Goal: Navigation & Orientation: Find specific page/section

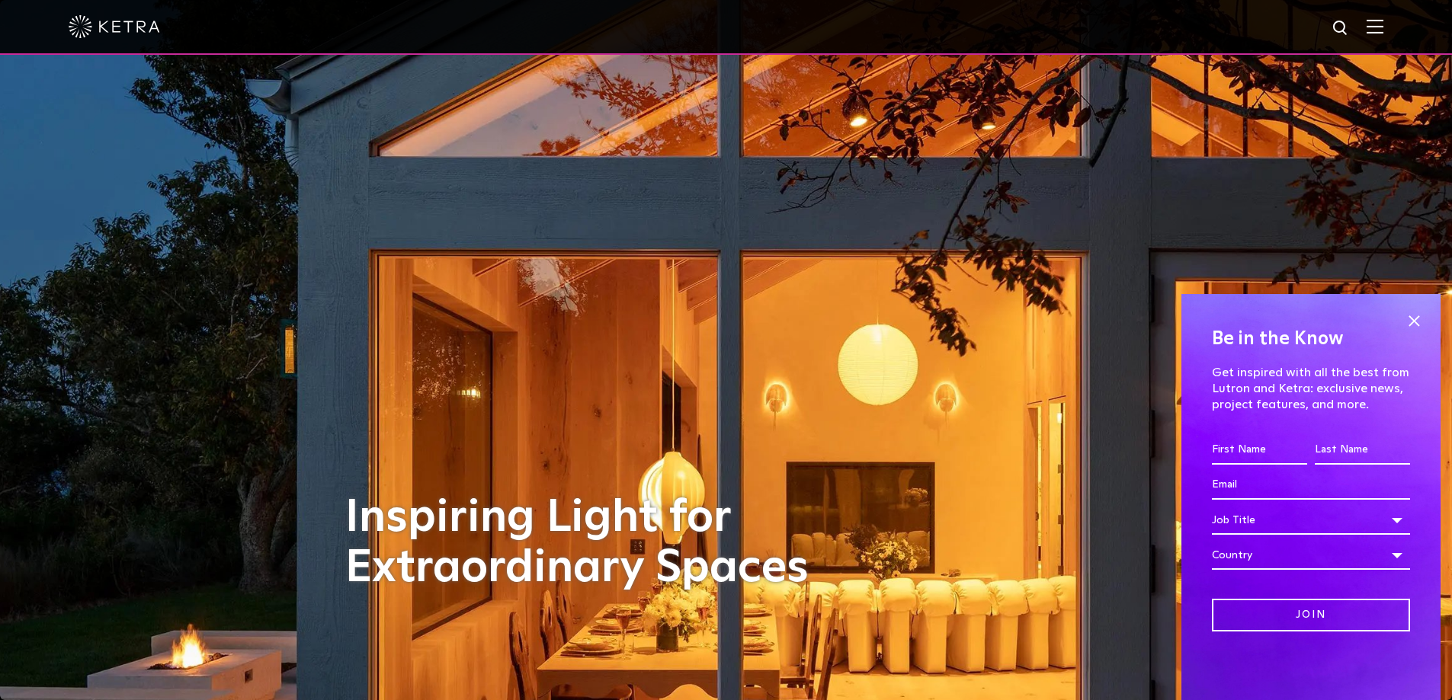
click at [1383, 29] on img at bounding box center [1374, 26] width 17 height 14
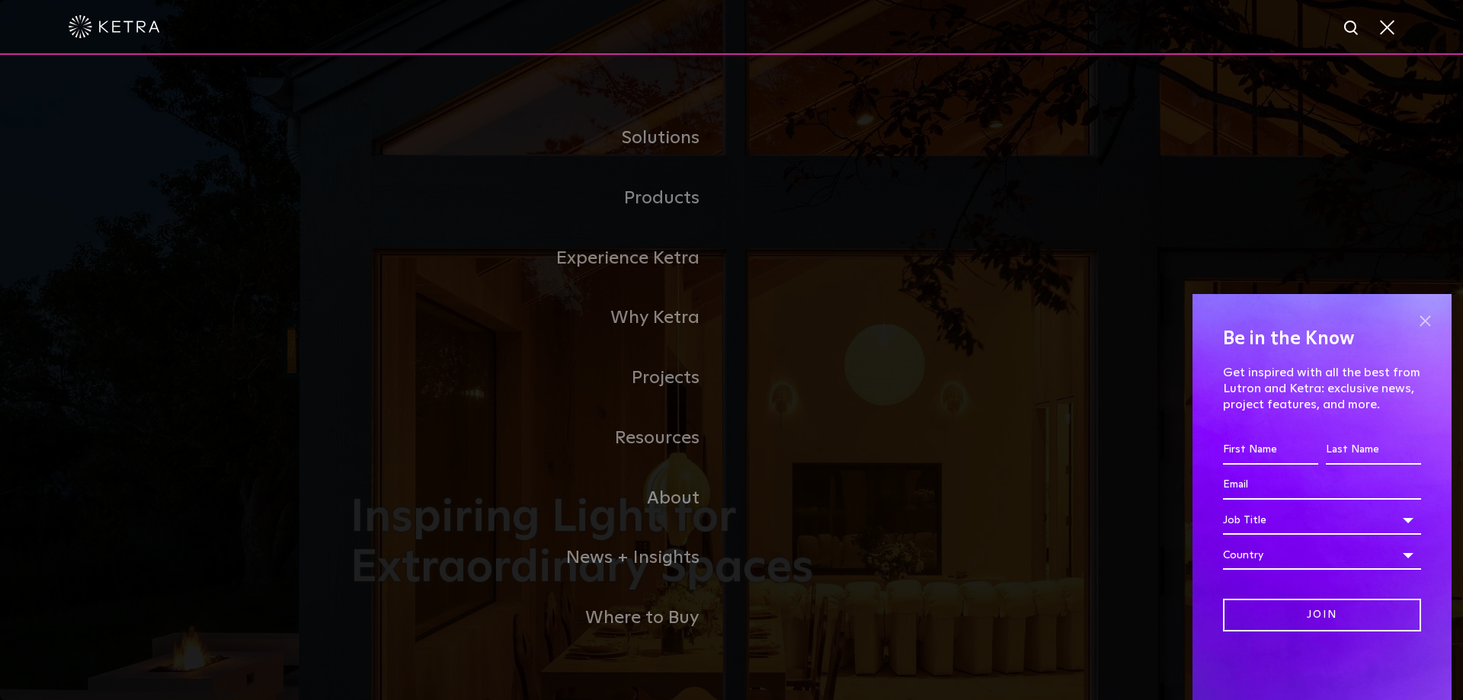
click at [1423, 319] on span at bounding box center [1425, 320] width 23 height 23
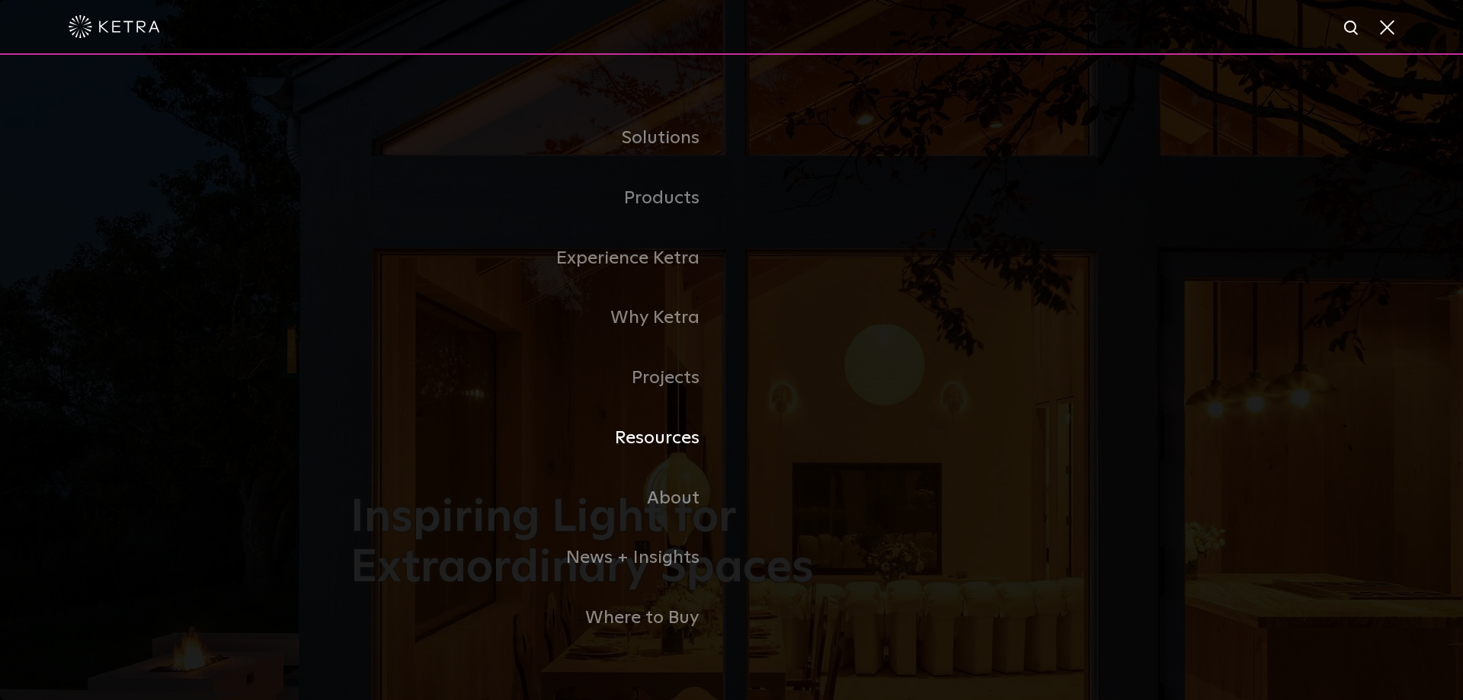
click at [665, 440] on link "Resources" at bounding box center [541, 438] width 381 height 60
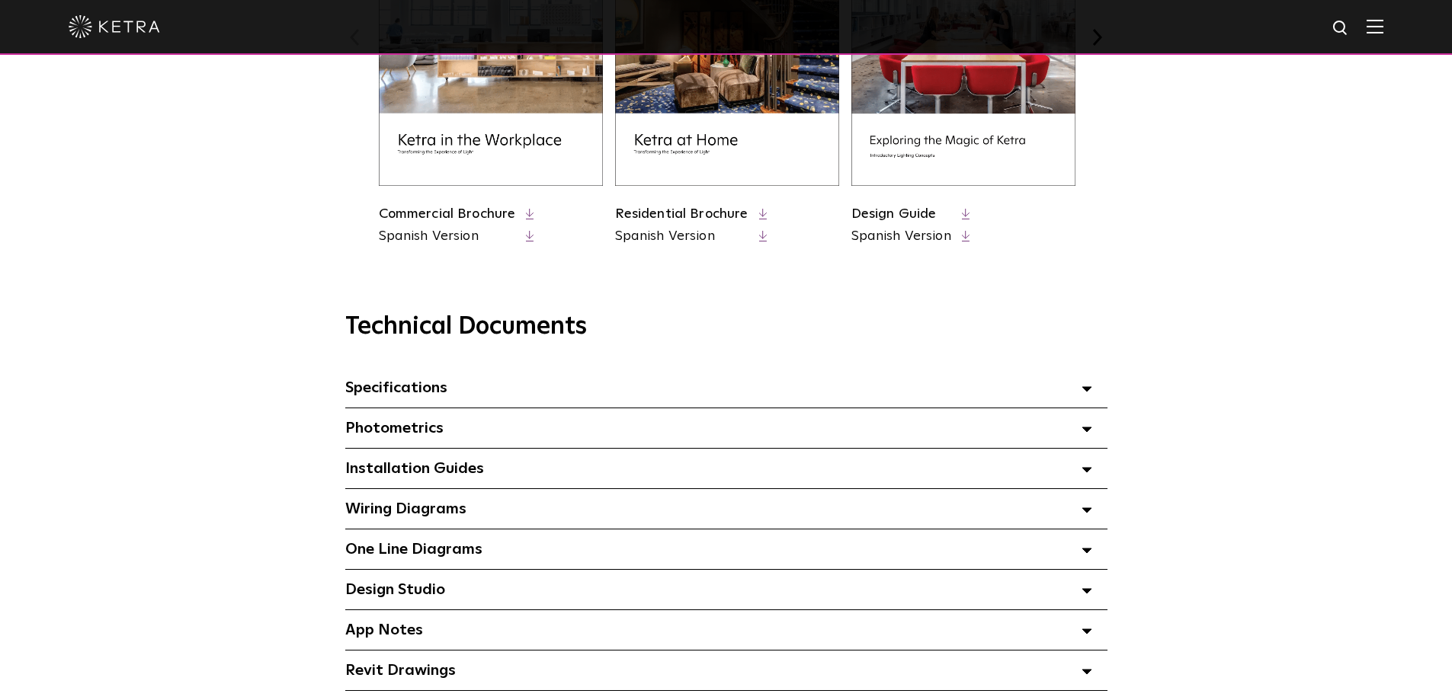
scroll to position [1067, 0]
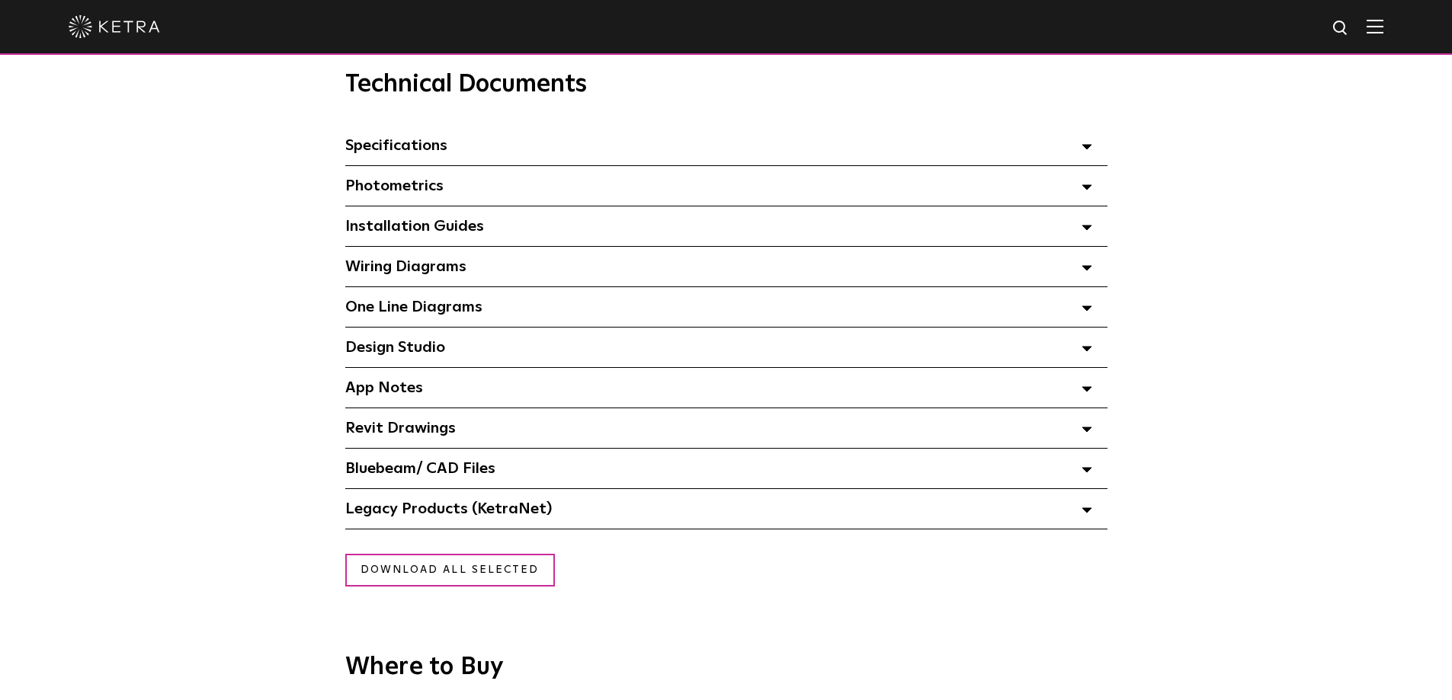
click at [1089, 392] on span at bounding box center [1086, 388] width 11 height 20
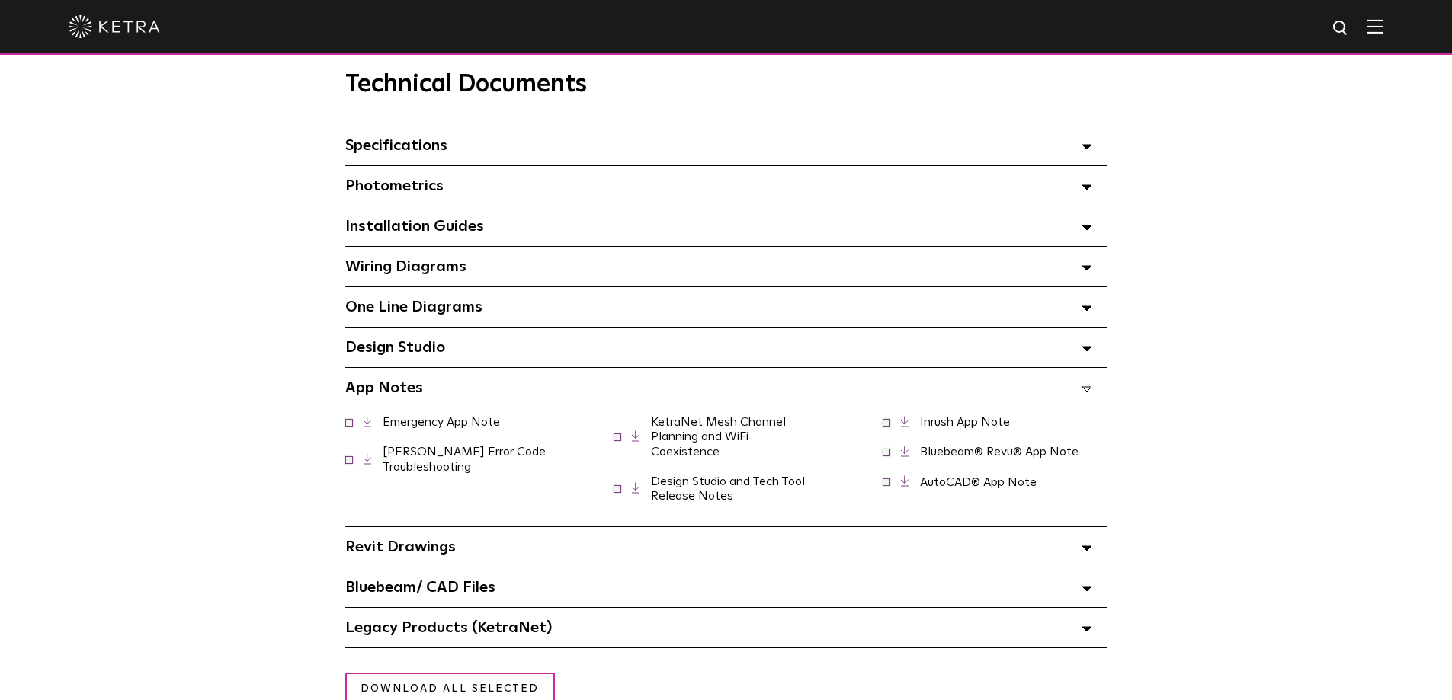
click at [1089, 392] on span at bounding box center [1086, 388] width 11 height 20
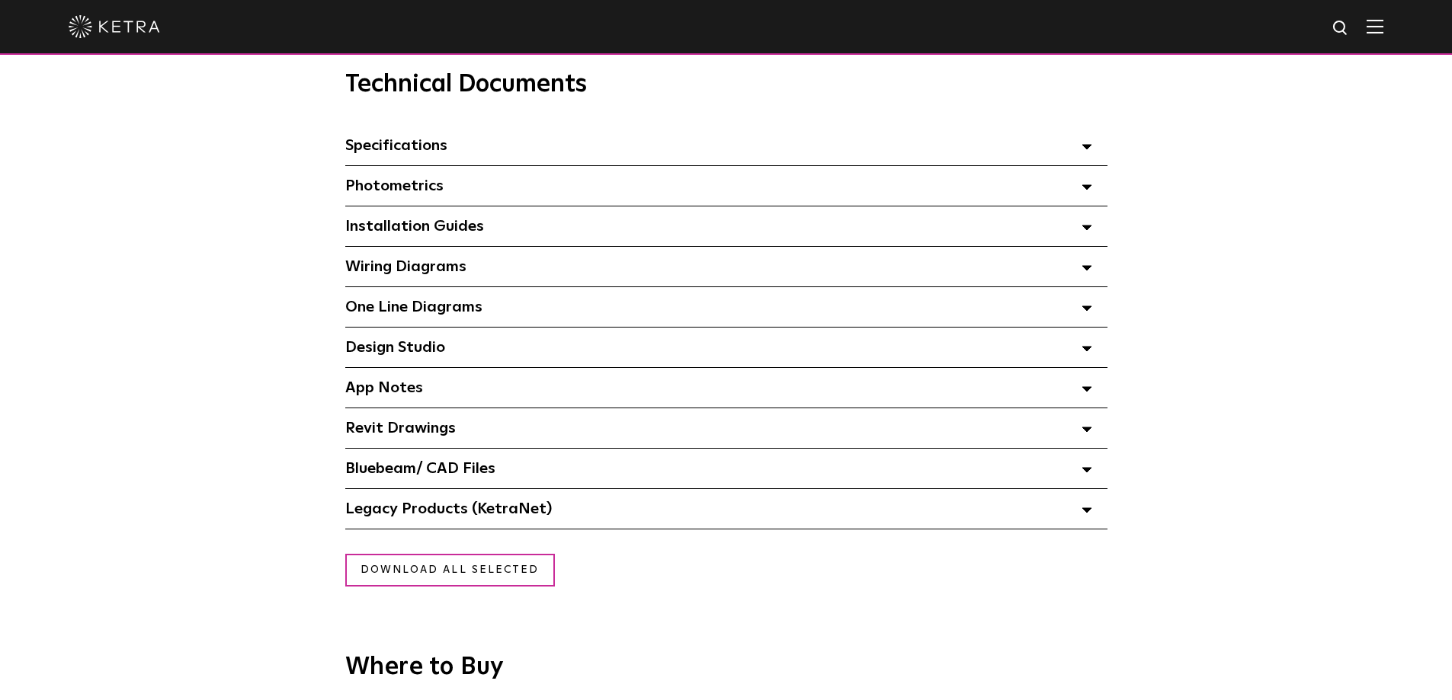
click at [1090, 351] on polygon at bounding box center [1086, 349] width 9 height 5
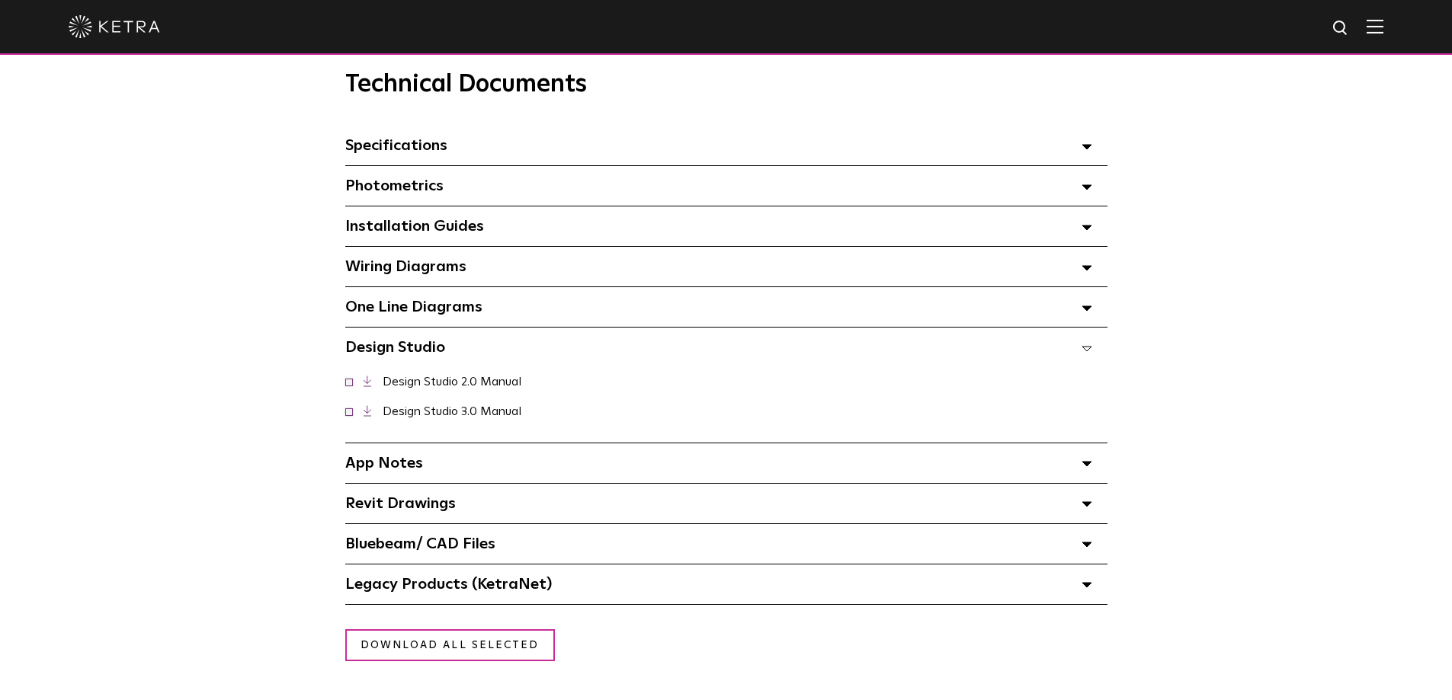
click at [1090, 351] on polygon at bounding box center [1086, 349] width 9 height 5
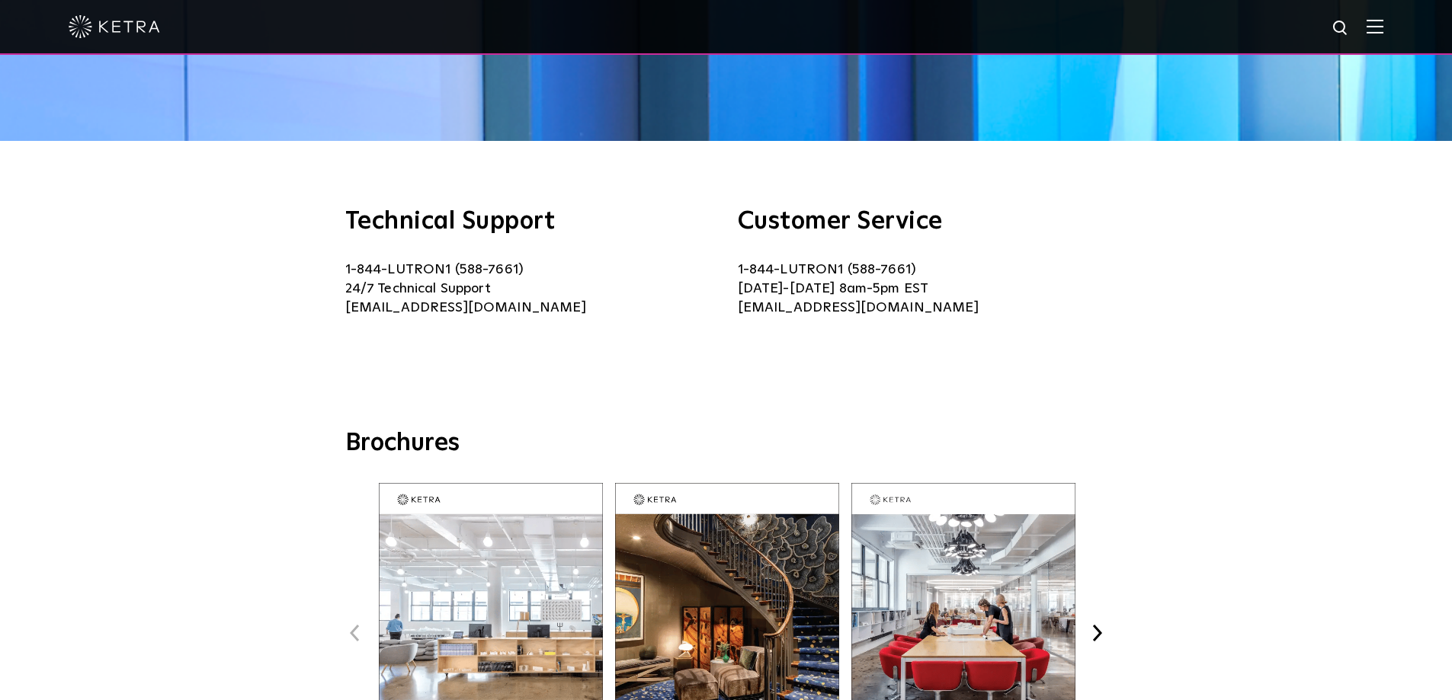
scroll to position [0, 0]
